Goal: Task Accomplishment & Management: Use online tool/utility

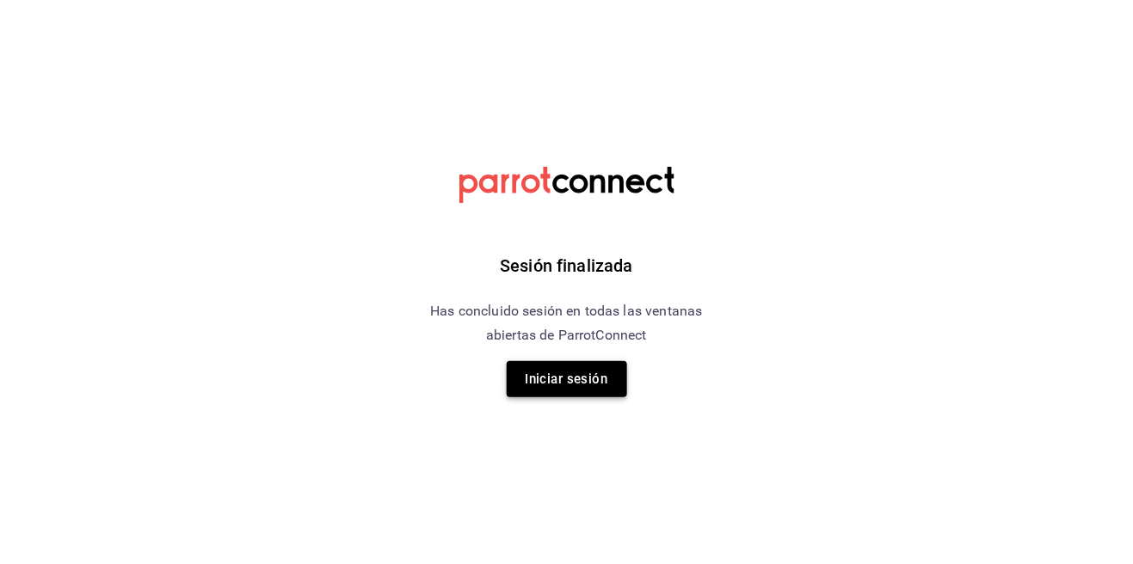
click at [562, 381] on button "Iniciar sesión" at bounding box center [567, 379] width 120 height 36
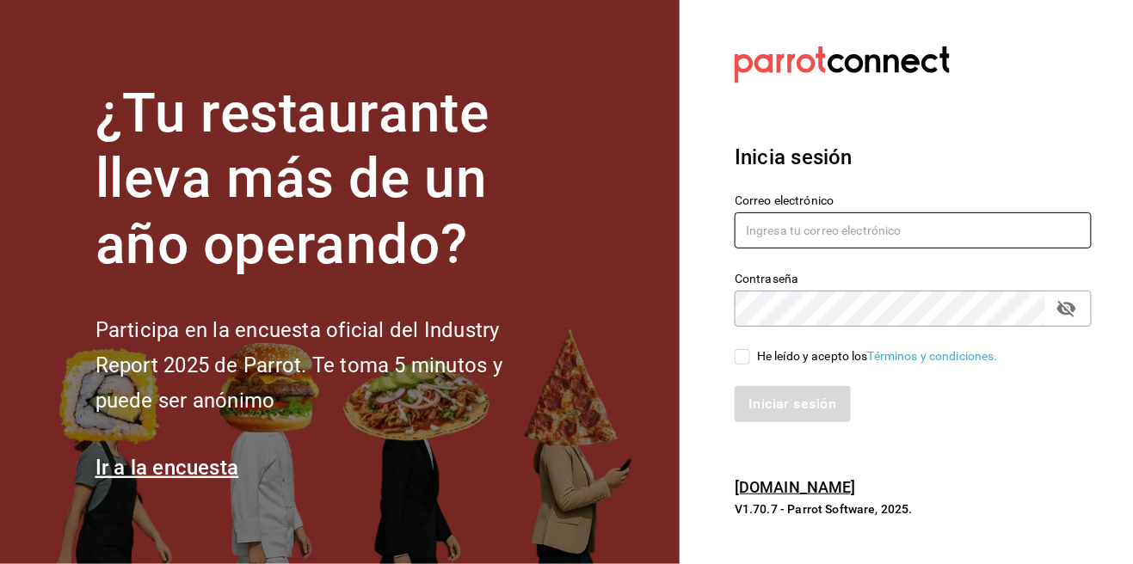
click at [849, 249] on input "text" at bounding box center [912, 230] width 357 height 36
type input "management@barriosando.com"
click at [748, 365] on input "He leído y acepto los Términos y condiciones." at bounding box center [741, 356] width 15 height 15
checkbox input "true"
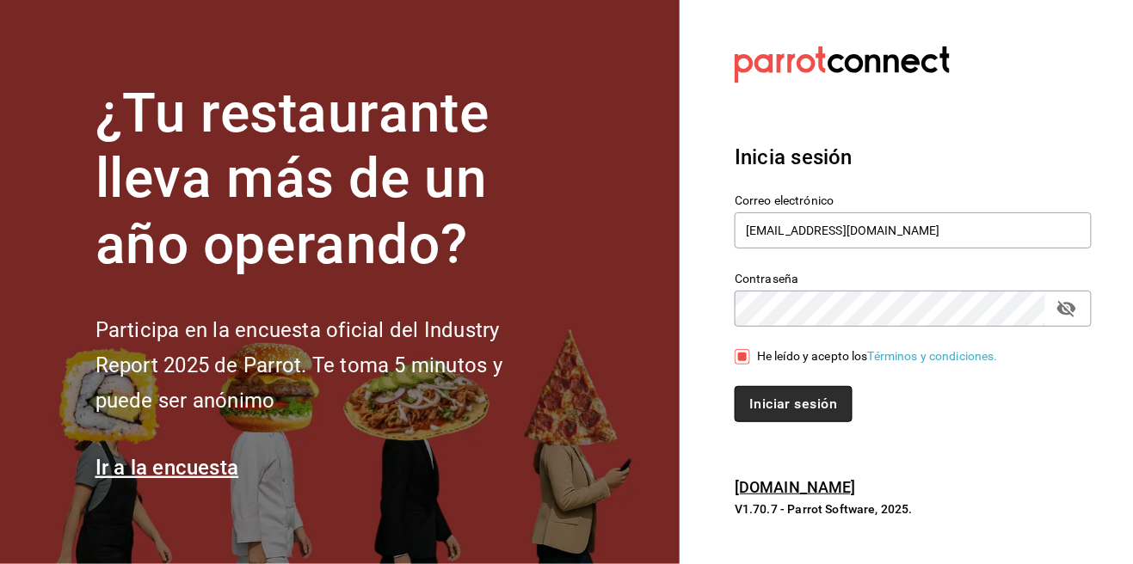
click at [771, 422] on button "Iniciar sesión" at bounding box center [792, 404] width 117 height 36
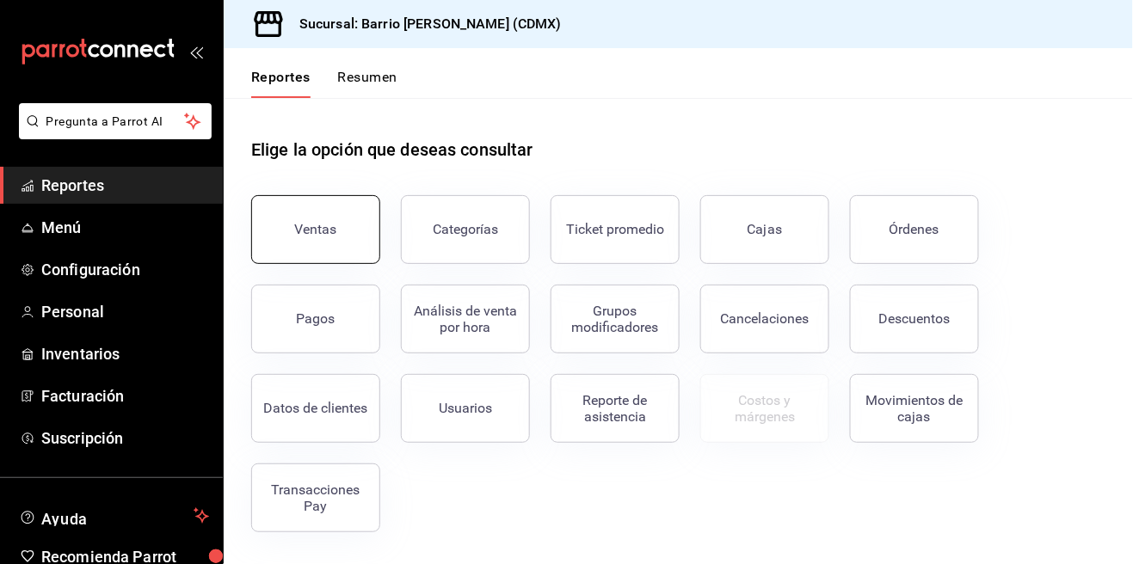
click at [300, 225] on div "Ventas" at bounding box center [316, 229] width 42 height 16
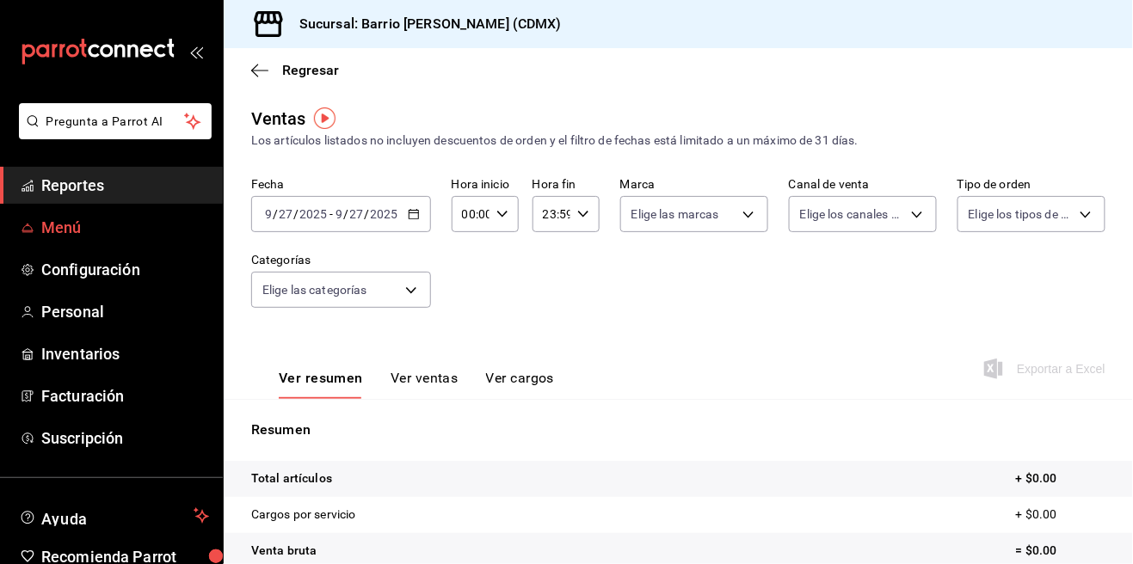
click at [125, 225] on span "Menú" at bounding box center [125, 227] width 168 height 23
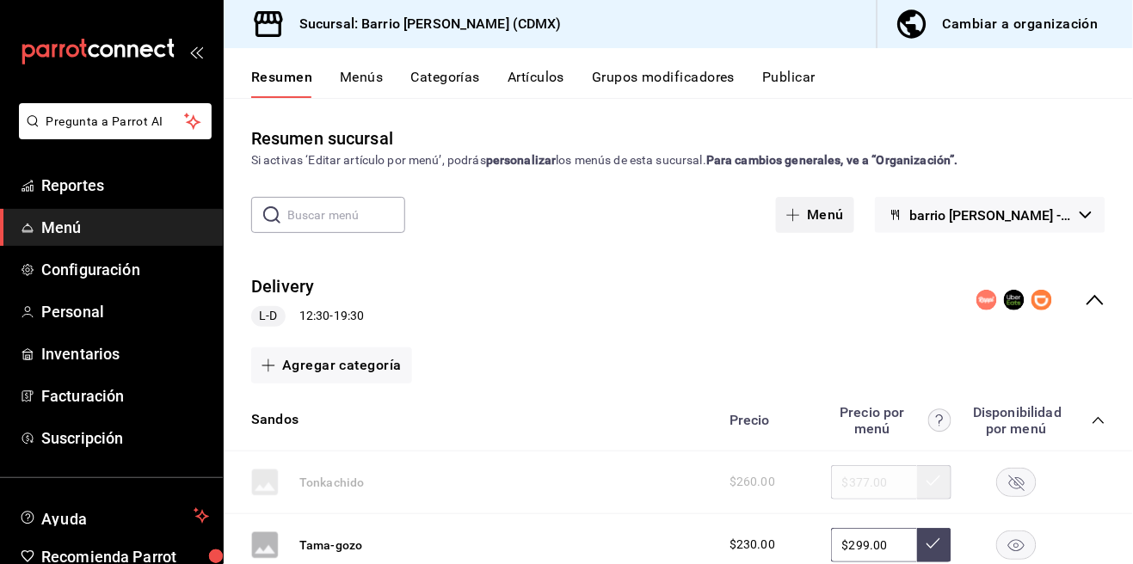
click at [844, 221] on button "Menú" at bounding box center [815, 215] width 78 height 36
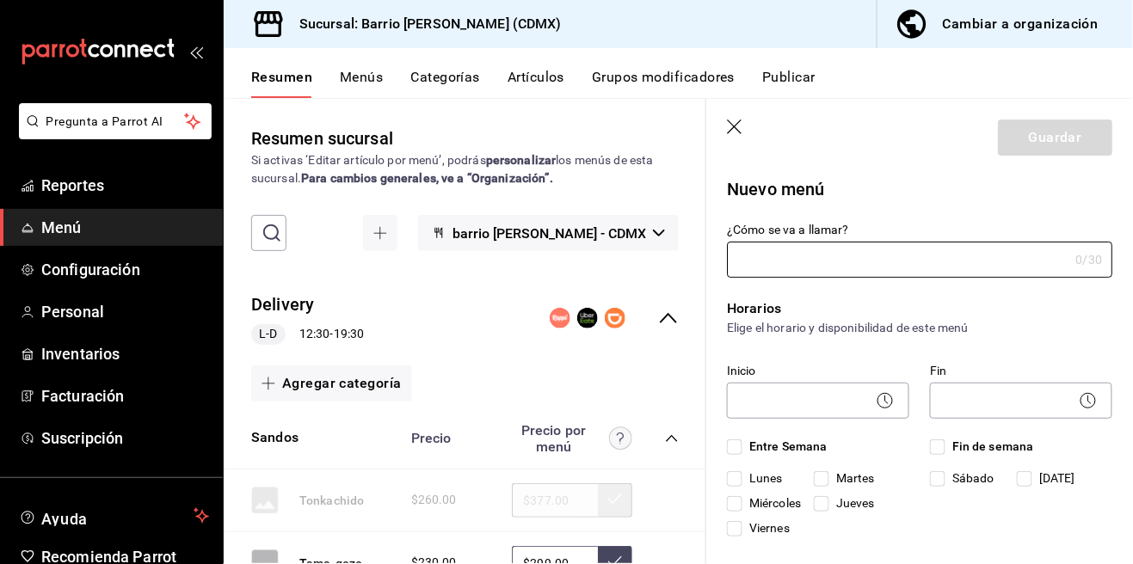
click at [732, 113] on header "Guardar" at bounding box center [919, 134] width 427 height 71
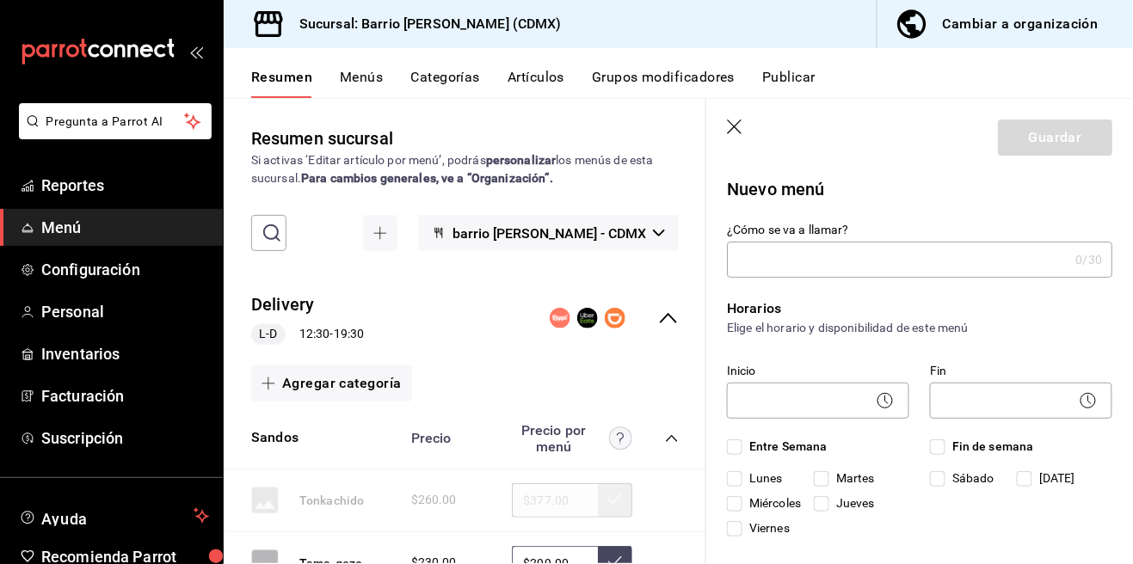
click at [725, 121] on header "Guardar" at bounding box center [919, 134] width 427 height 71
click at [729, 120] on icon "button" at bounding box center [735, 128] width 17 height 17
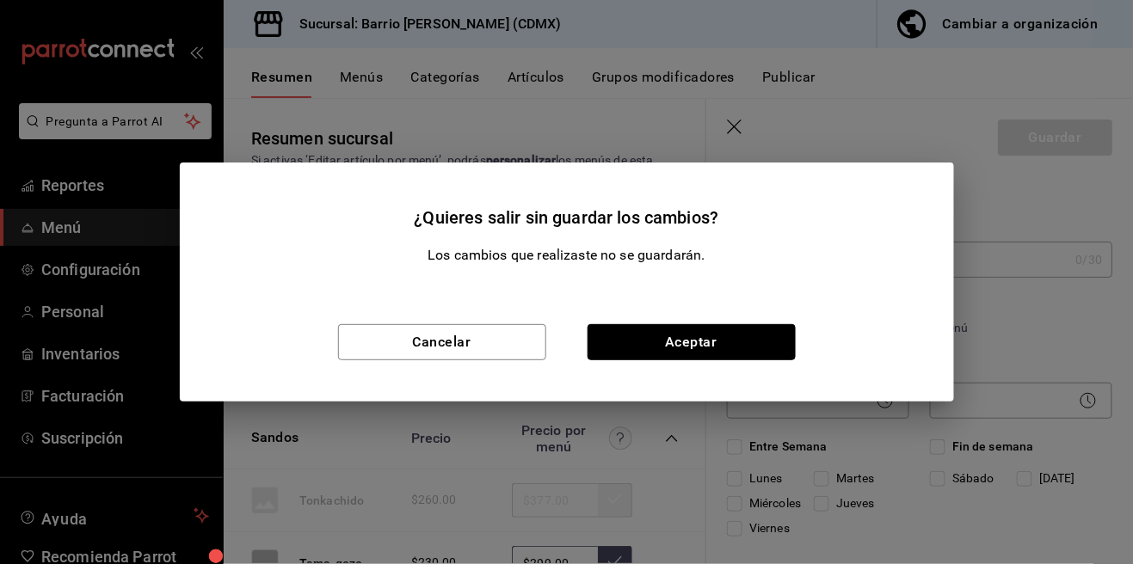
click at [593, 334] on button "Aceptar" at bounding box center [691, 342] width 208 height 36
click at [593, 334] on div "Delivery L-D 12:30 - 19:30" at bounding box center [465, 319] width 482 height 80
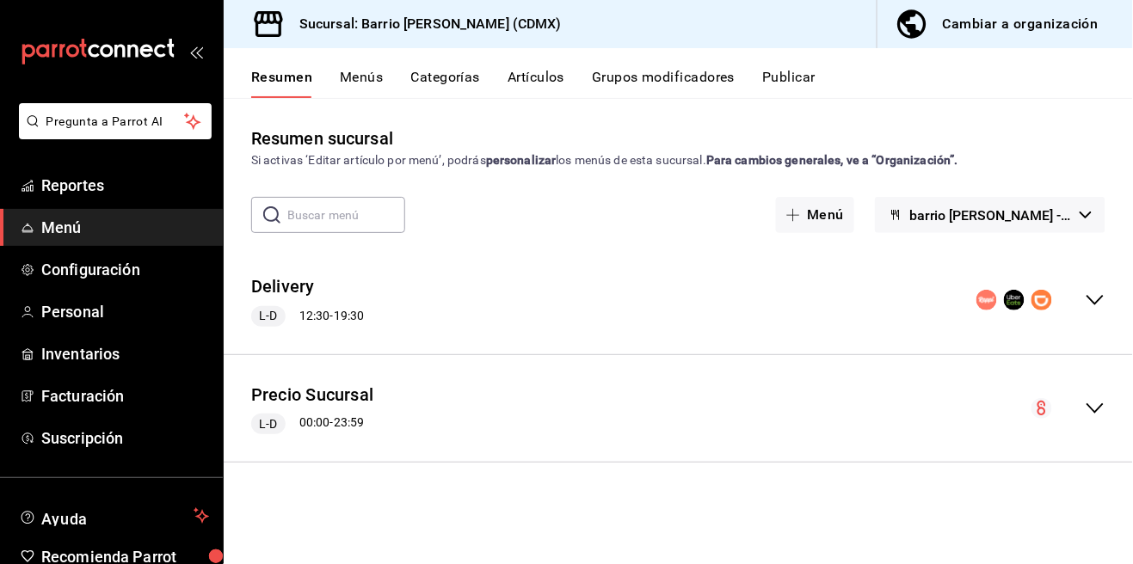
click at [525, 77] on button "Artículos" at bounding box center [535, 83] width 57 height 29
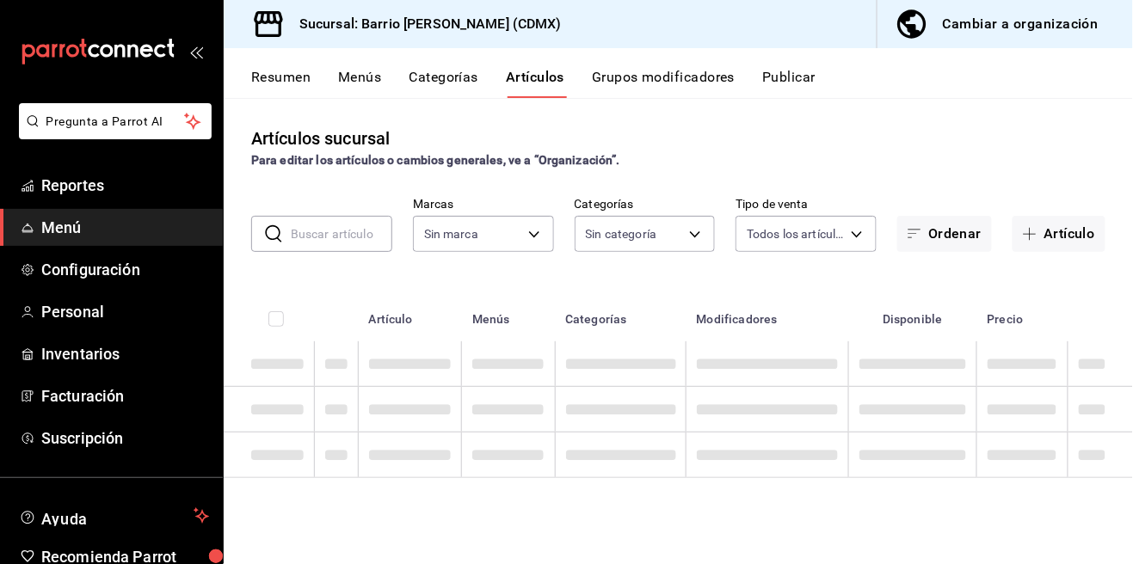
type input "552355e6-cc68-496c-a471-eba73b359d81"
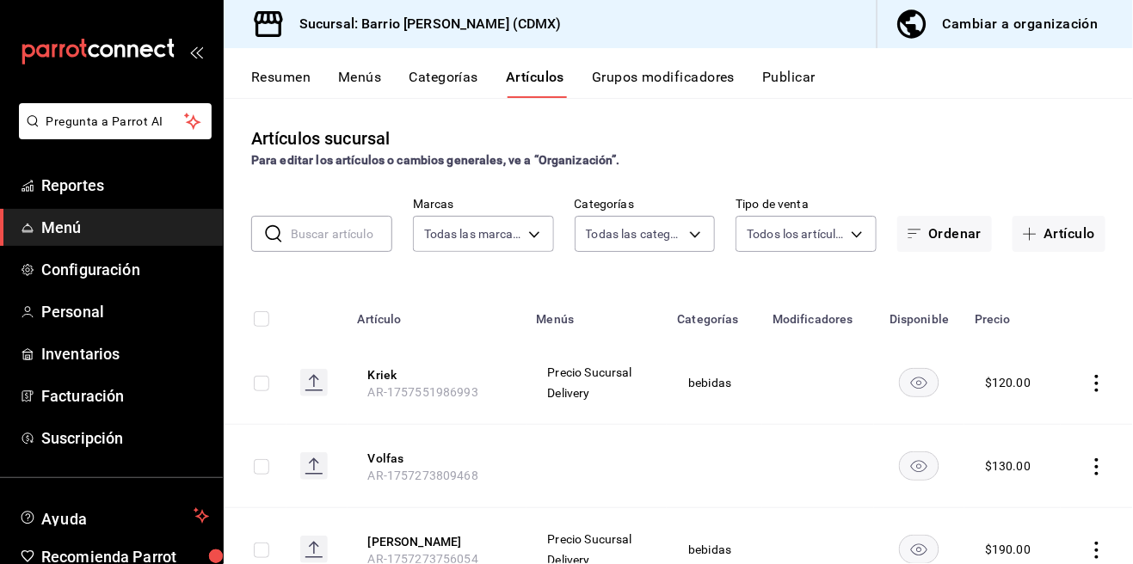
type input "c1ff53da-8ef3-4a3d-a244-c1ef7bf843c2,445e242f-0900-4075-ba40-3fcb60f295e1,5812f…"
click at [1037, 238] on span "button" at bounding box center [1032, 234] width 21 height 14
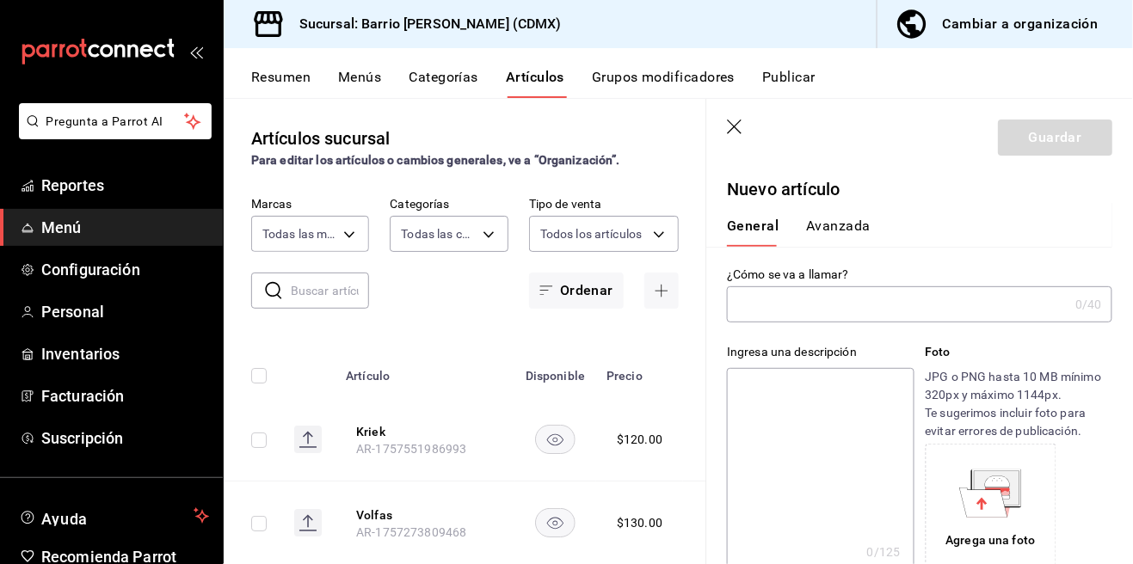
click at [883, 314] on input "text" at bounding box center [897, 304] width 341 height 34
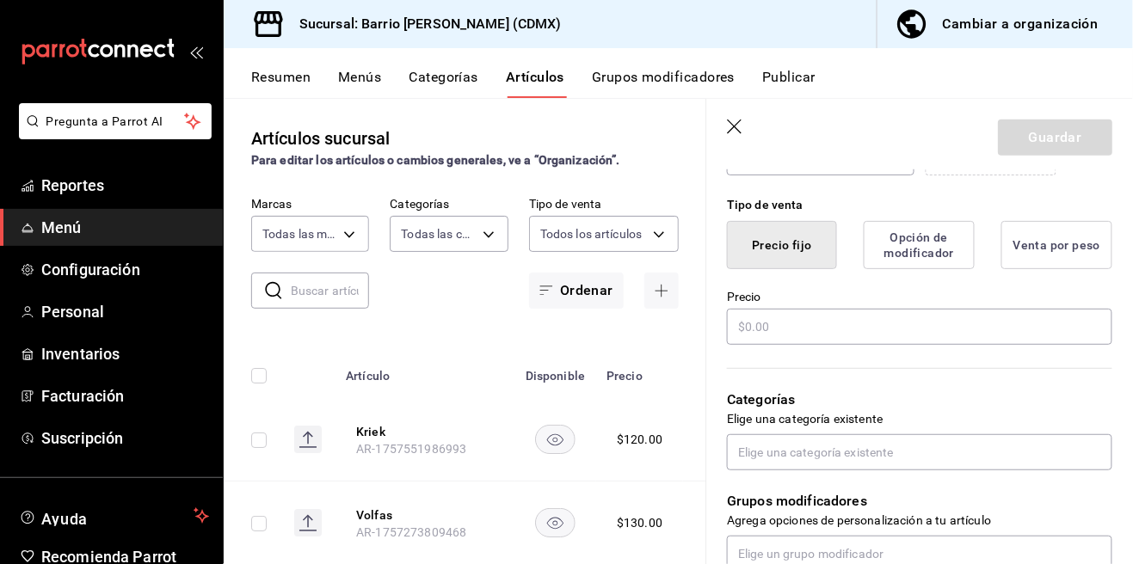
scroll to position [386, 0]
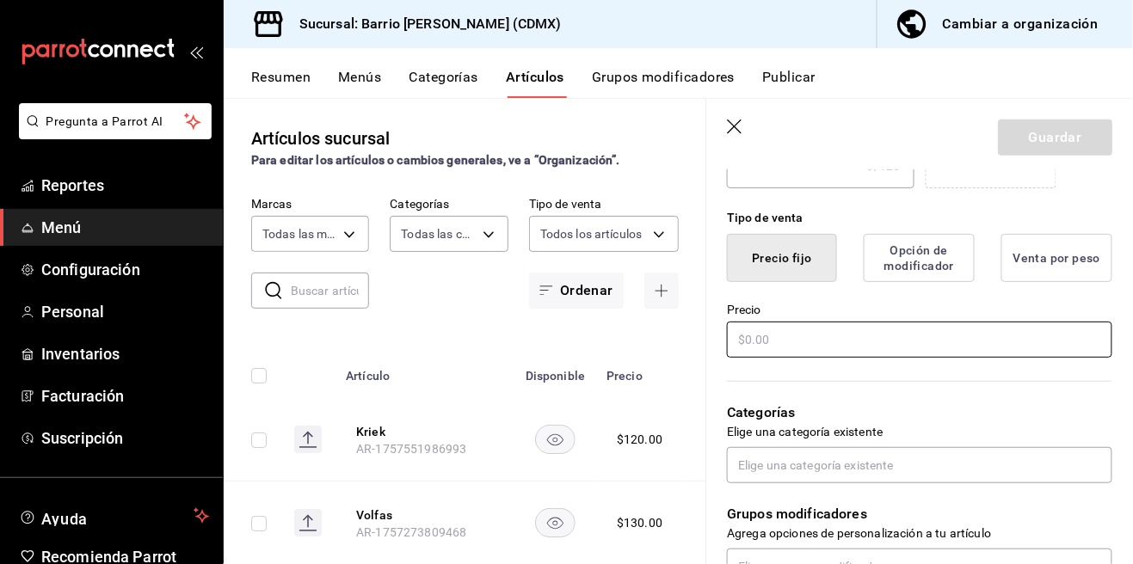
type input "Pan de muerto"
click at [765, 335] on div "¿Cómo se va a llamar? Pan de muerto 13 /40 ¿Cómo se va a llamar? Ingresa una de…" at bounding box center [909, 408] width 406 height 1094
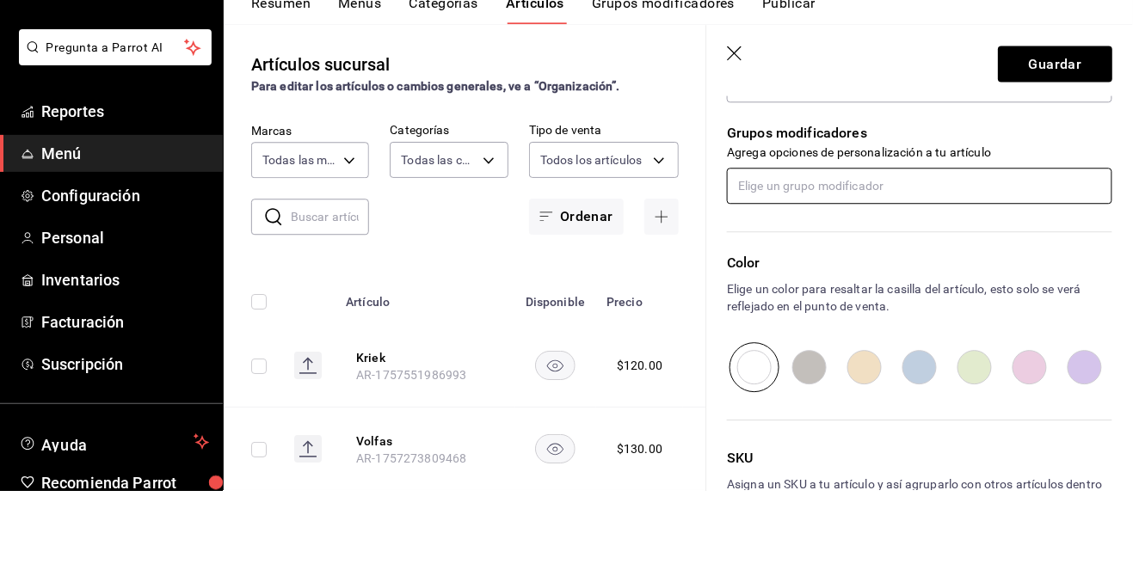
scroll to position [728, 0]
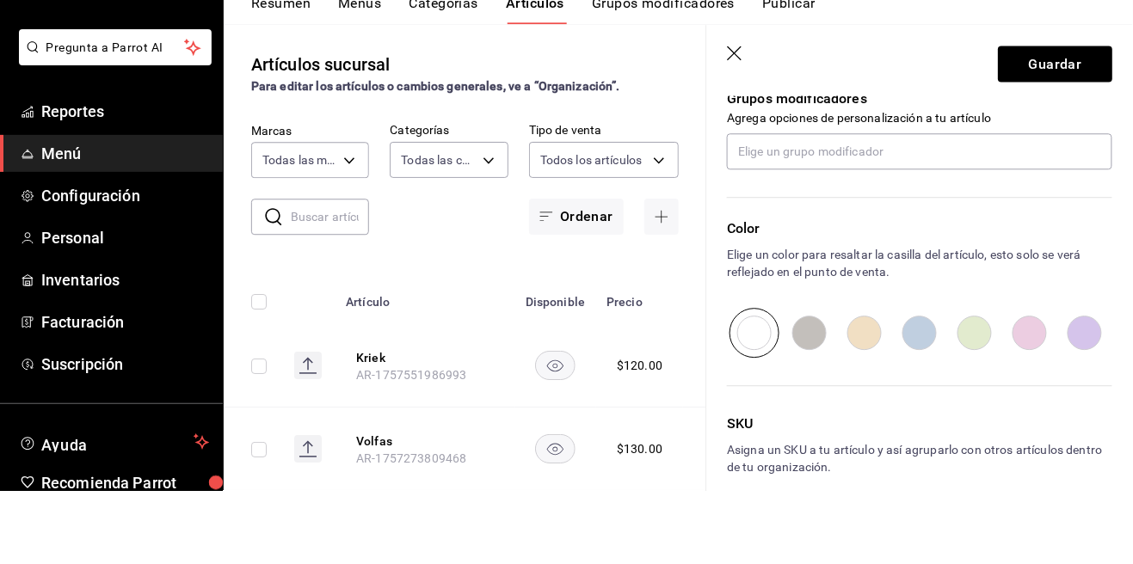
type input "$80.00"
click at [897, 379] on div "Color Elige un color para resaltar la casilla del artículo, esto solo se verá r…" at bounding box center [919, 361] width 385 height 139
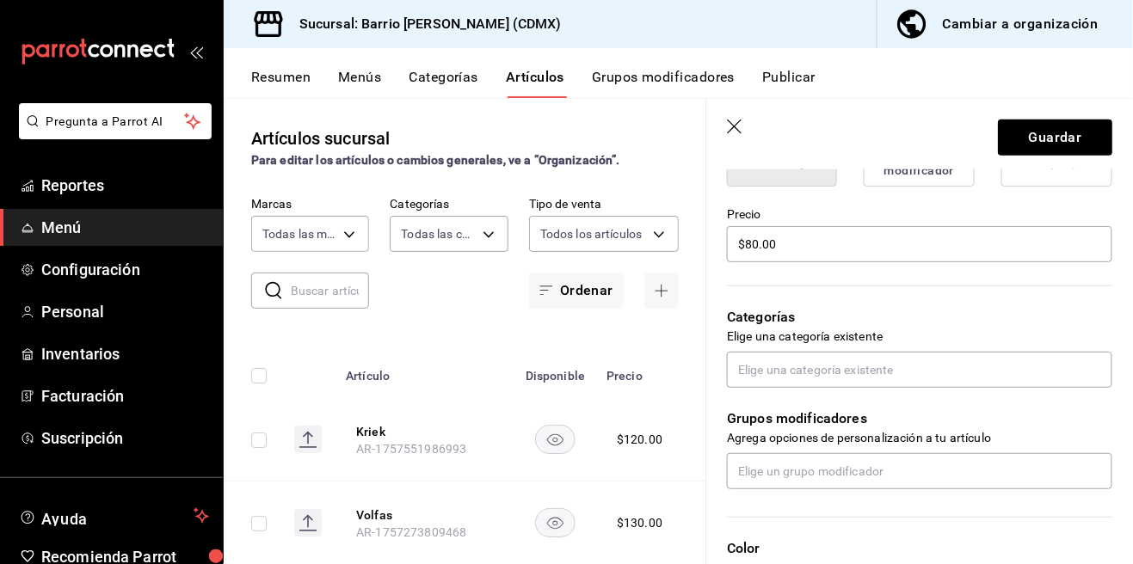
scroll to position [607, 0]
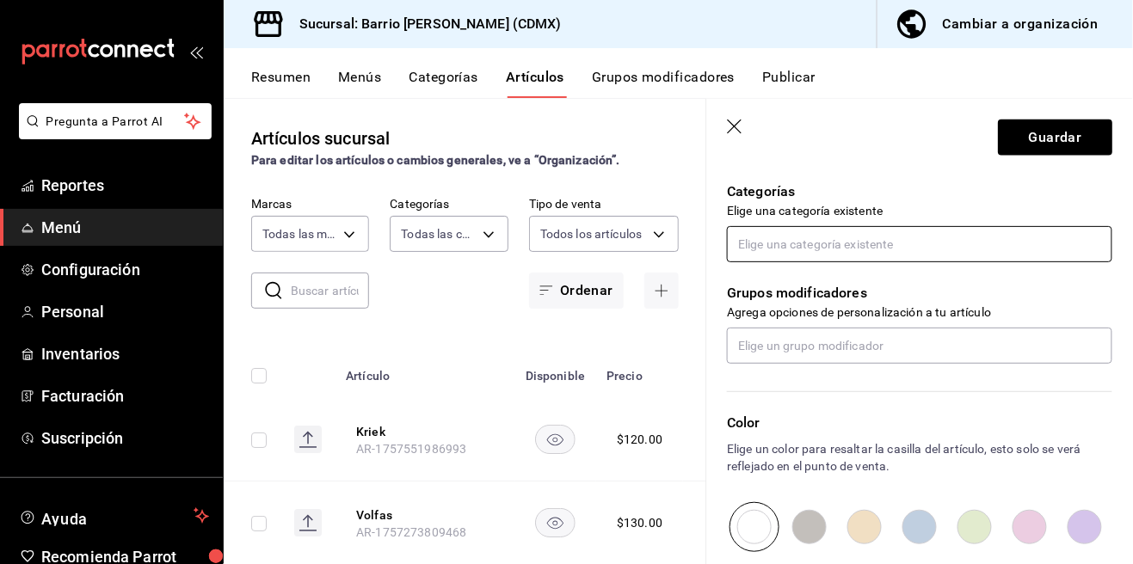
click at [807, 251] on input "text" at bounding box center [919, 244] width 385 height 36
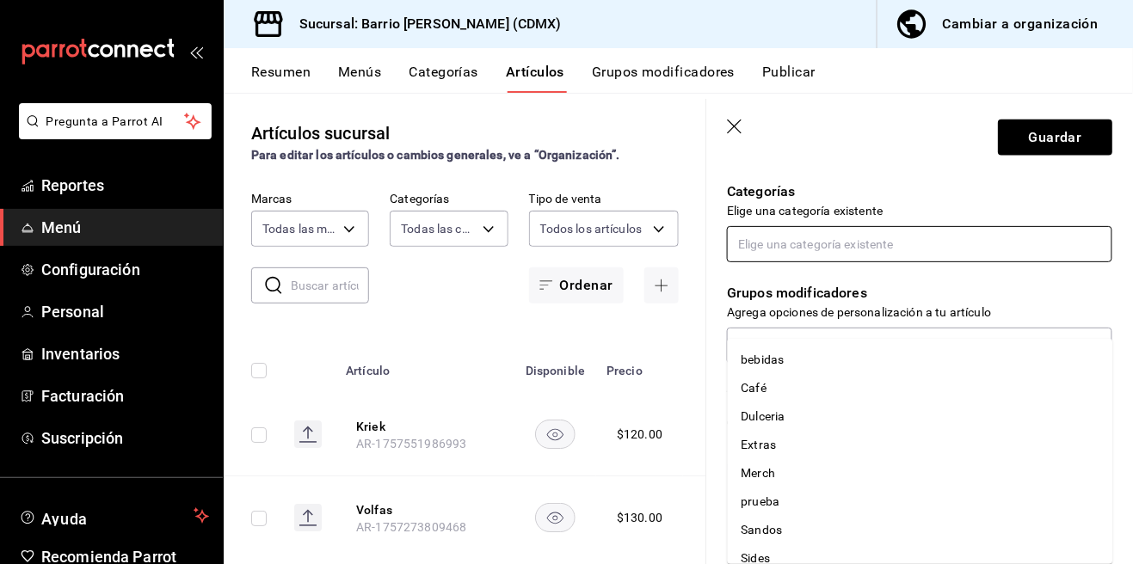
click at [807, 251] on input "text" at bounding box center [919, 244] width 385 height 36
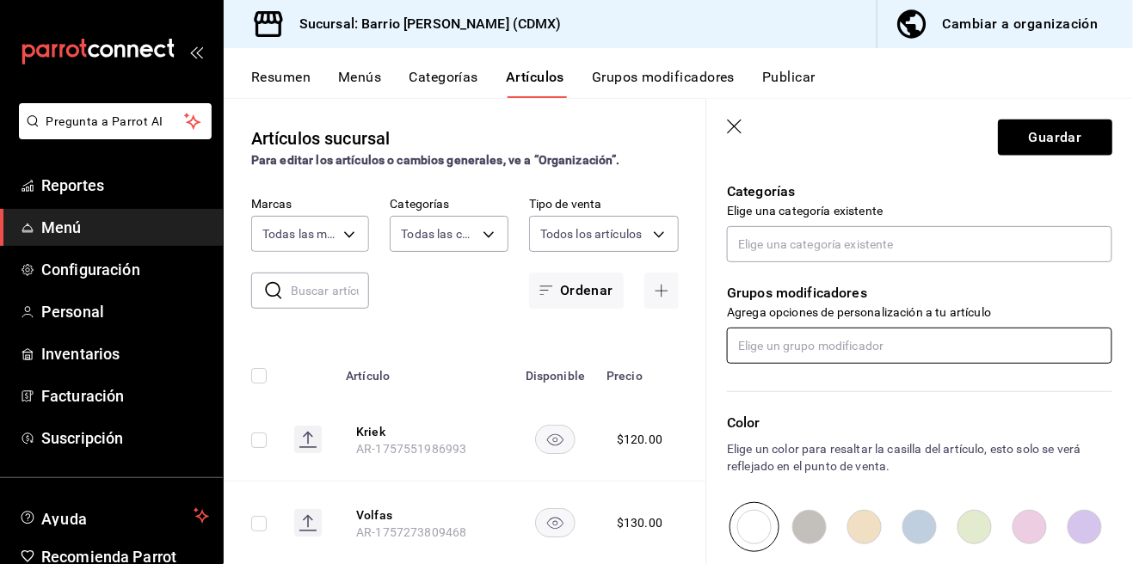
click at [804, 340] on input "text" at bounding box center [919, 346] width 385 height 36
click at [789, 236] on input "text" at bounding box center [919, 244] width 385 height 36
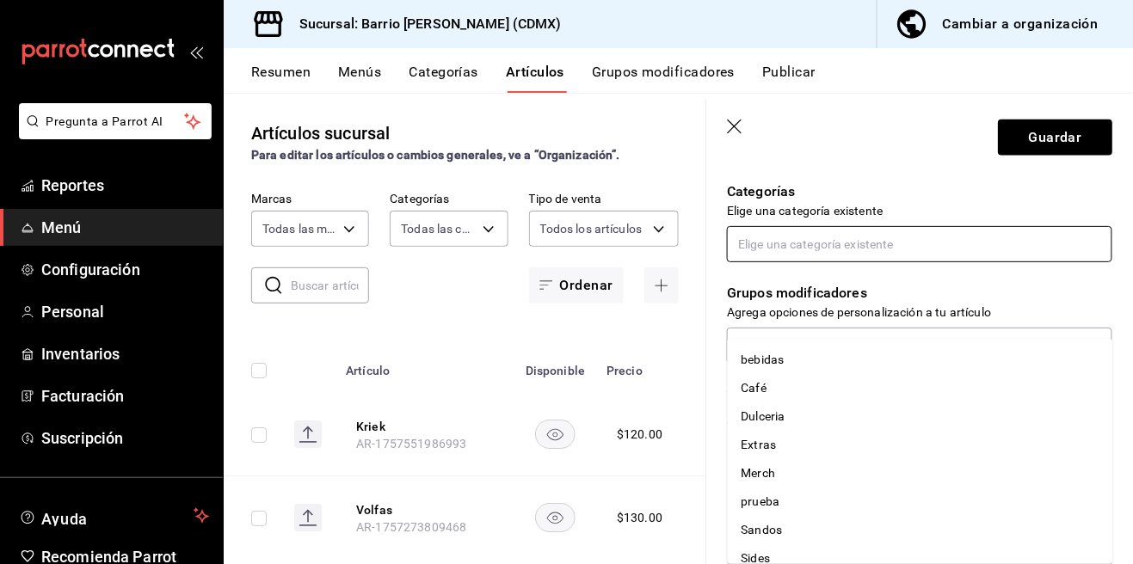
click at [795, 544] on li "Sides" at bounding box center [920, 558] width 385 height 28
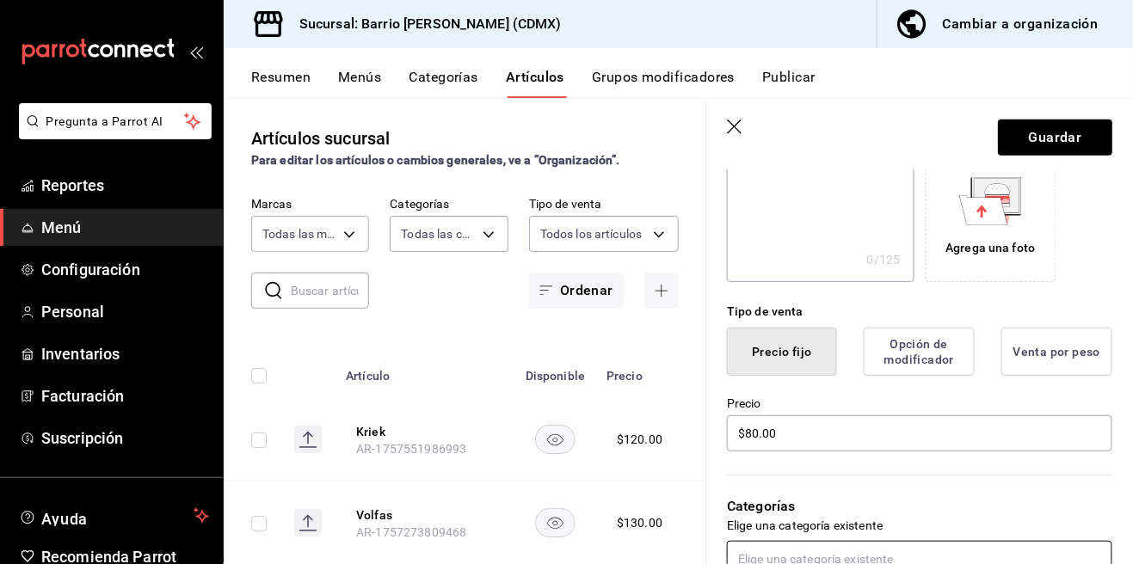
scroll to position [0, 0]
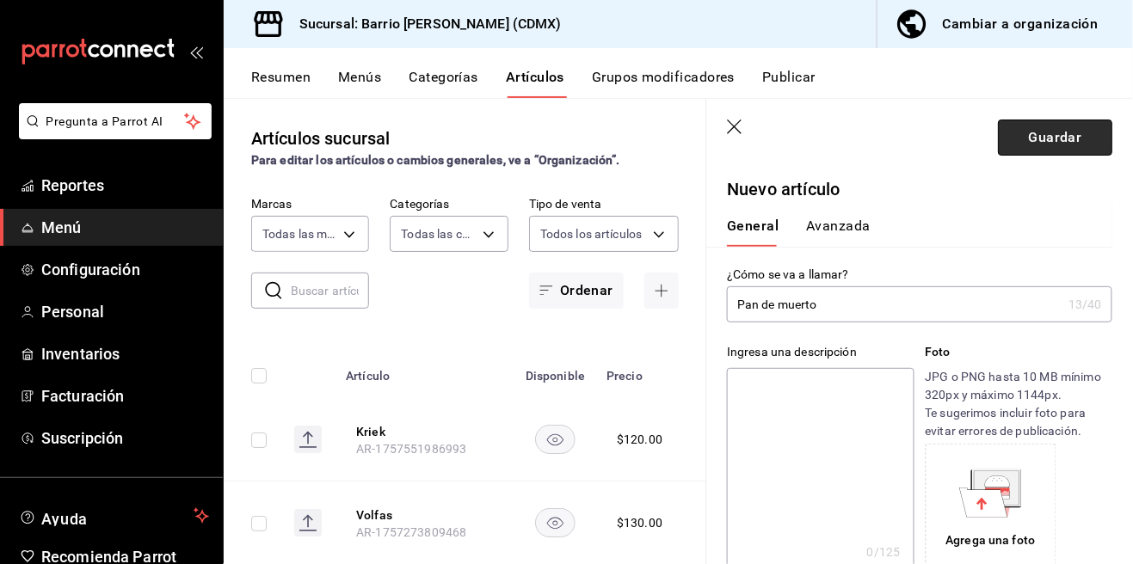
click at [1041, 141] on button "Guardar" at bounding box center [1055, 138] width 114 height 36
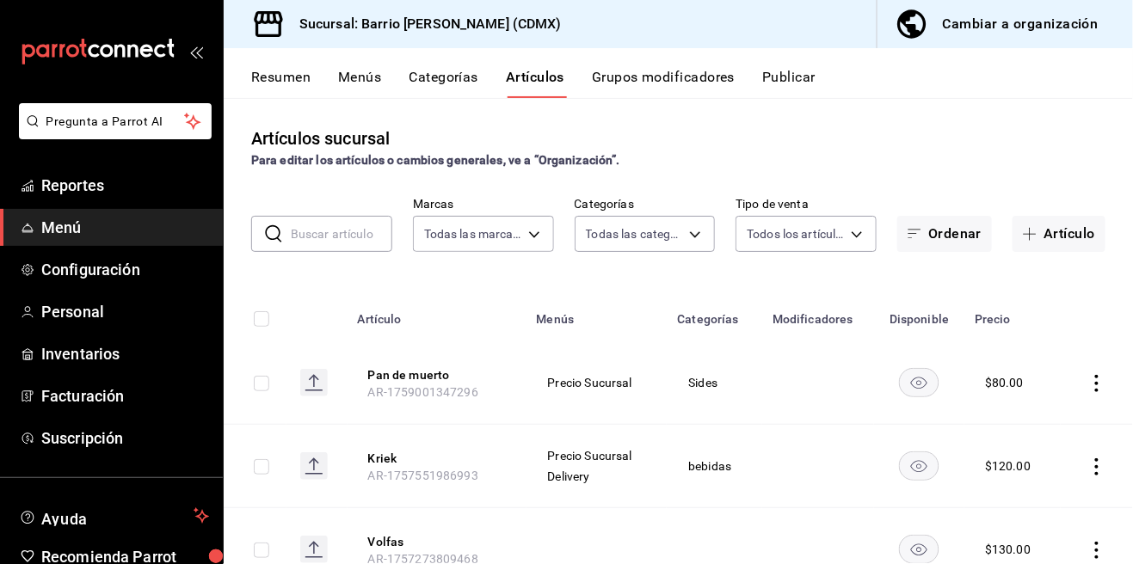
click at [1127, 286] on th at bounding box center [1096, 313] width 72 height 55
